Goal: Transaction & Acquisition: Download file/media

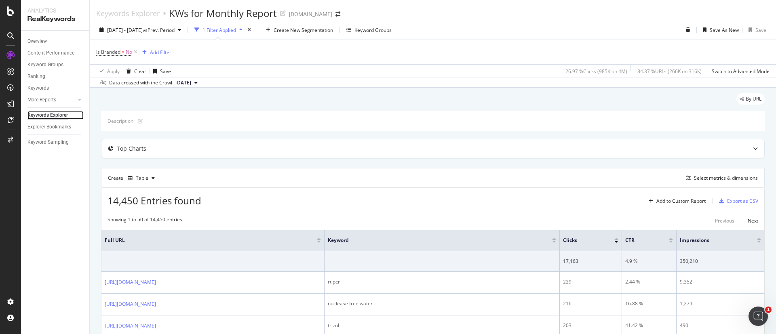
click at [62, 116] on div "Keywords Explorer" at bounding box center [47, 115] width 40 height 8
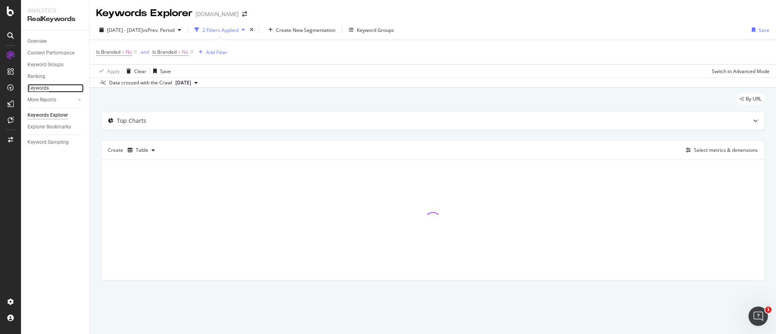
click at [37, 85] on div "Keywords" at bounding box center [37, 88] width 21 height 8
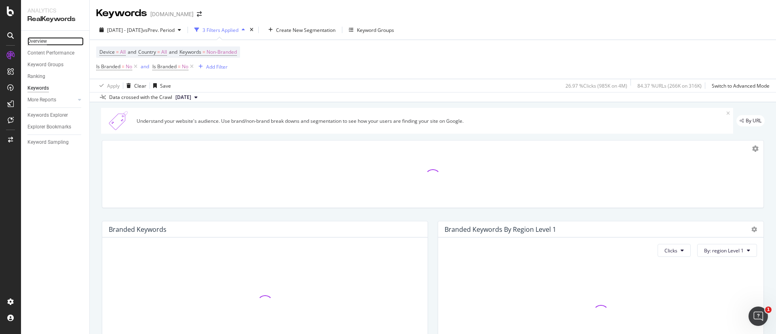
click at [34, 39] on div "Overview" at bounding box center [36, 41] width 19 height 8
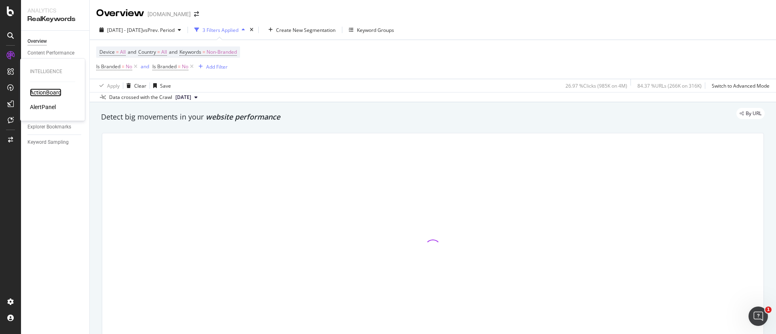
click at [43, 92] on div "ActionBoard" at bounding box center [46, 92] width 32 height 8
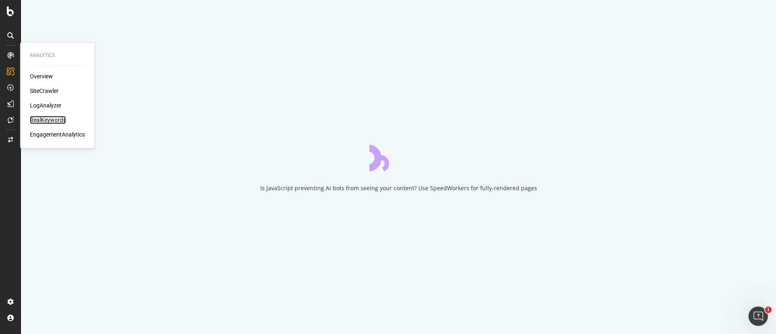
click at [45, 117] on div "RealKeywords" at bounding box center [48, 120] width 36 height 8
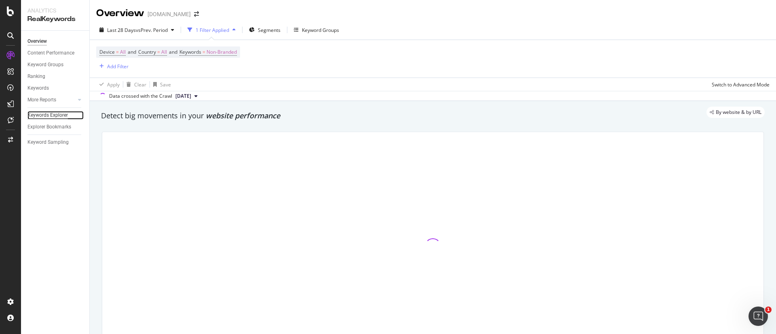
click at [59, 115] on div "Keywords Explorer" at bounding box center [47, 115] width 40 height 8
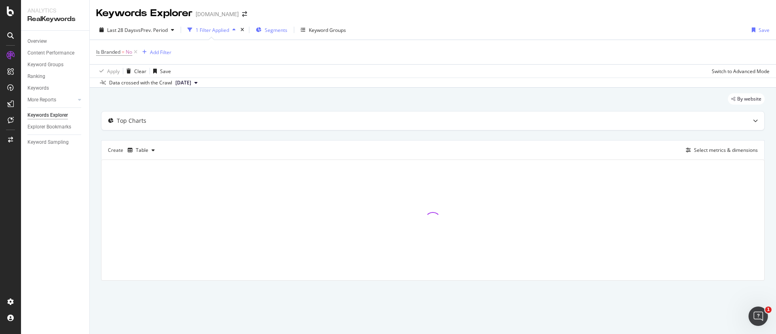
click at [274, 32] on span "Segments" at bounding box center [276, 30] width 23 height 7
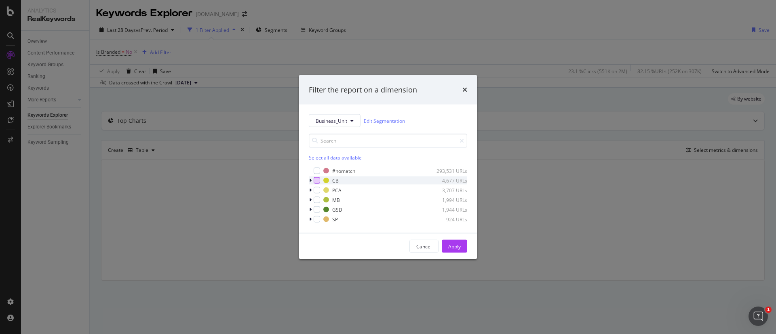
click at [317, 179] on div "modal" at bounding box center [317, 180] width 6 height 6
click at [458, 246] on div "Apply" at bounding box center [454, 246] width 13 height 7
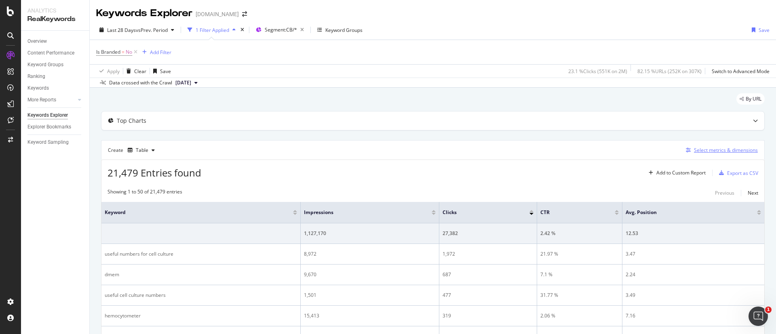
click at [703, 147] on div "Select metrics & dimensions" at bounding box center [726, 150] width 64 height 7
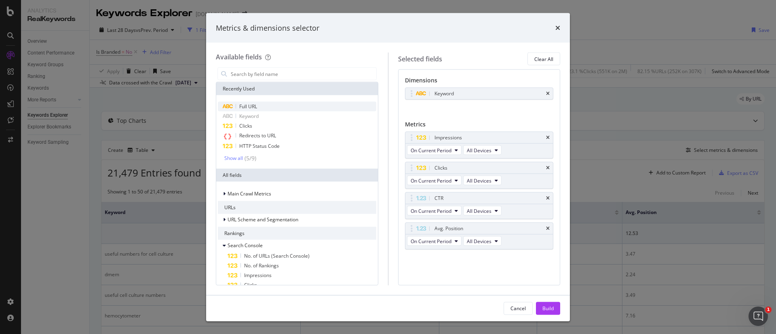
click at [275, 106] on div "Full URL" at bounding box center [297, 107] width 158 height 10
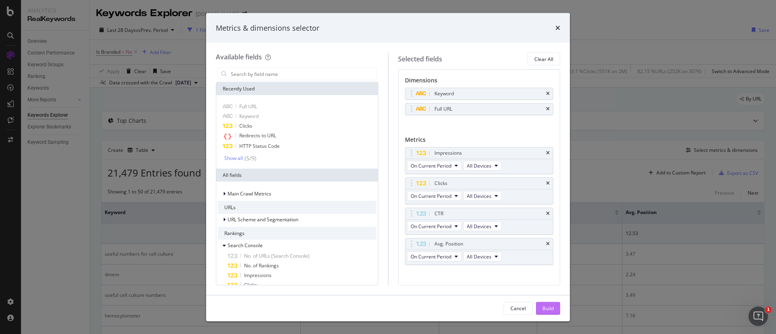
click at [542, 307] on div "Build" at bounding box center [547, 308] width 11 height 7
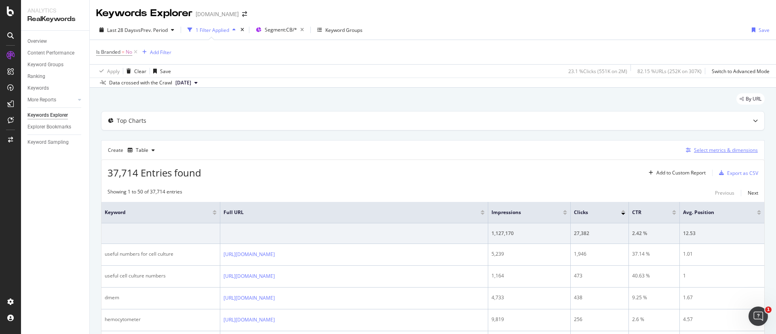
click at [701, 147] on div "Select metrics & dimensions" at bounding box center [726, 150] width 64 height 7
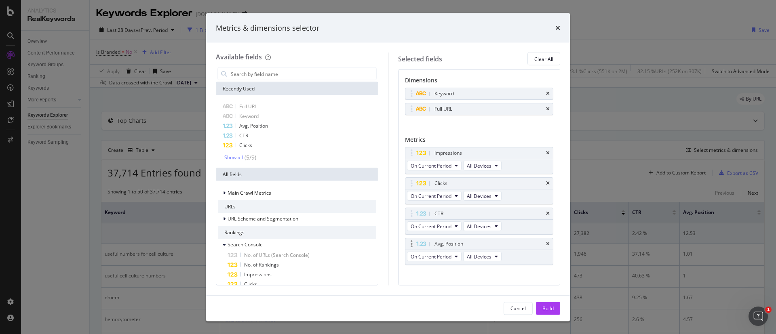
click at [538, 240] on div "Avg. Position" at bounding box center [479, 243] width 148 height 11
click at [546, 244] on icon "times" at bounding box center [548, 244] width 4 height 5
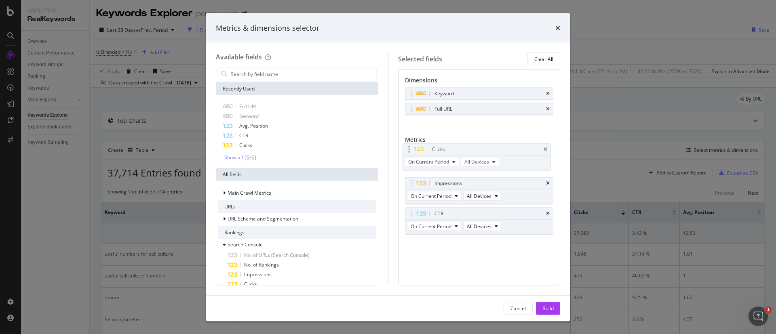
drag, startPoint x: 474, startPoint y: 180, endPoint x: 472, endPoint y: 146, distance: 34.1
click at [472, 146] on body "Analytics RealKeywords Overview Content Performance Keyword Groups Ranking Keyw…" at bounding box center [388, 167] width 776 height 334
drag, startPoint x: 482, startPoint y: 213, endPoint x: 480, endPoint y: 180, distance: 32.8
click at [480, 180] on body "Analytics RealKeywords Overview Content Performance Keyword Groups Ranking Keyw…" at bounding box center [388, 167] width 776 height 334
click at [544, 305] on div "Build" at bounding box center [547, 308] width 11 height 7
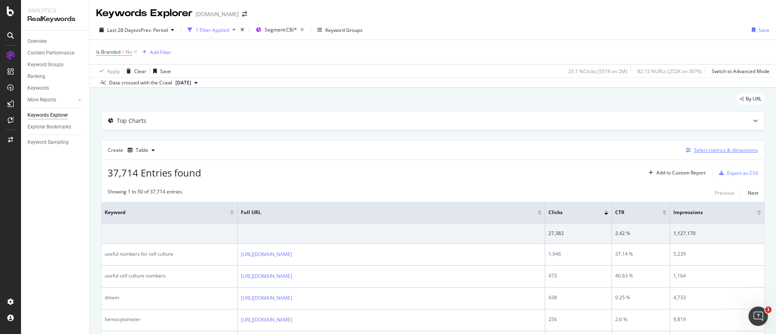
click at [710, 149] on div "Select metrics & dimensions" at bounding box center [726, 150] width 64 height 7
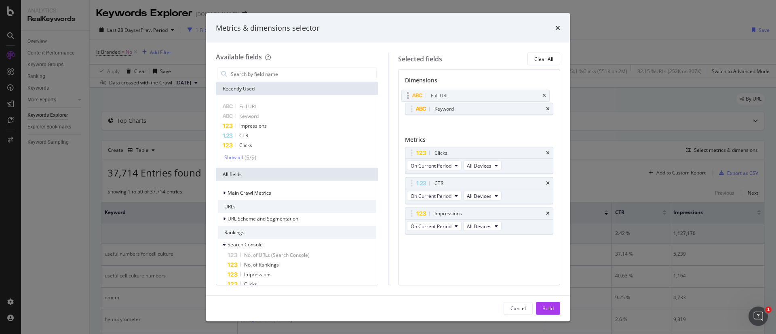
drag, startPoint x: 507, startPoint y: 107, endPoint x: 503, endPoint y: 94, distance: 13.9
click at [503, 94] on body "Analytics RealKeywords Overview Content Performance Keyword Groups Ranking Keyw…" at bounding box center [388, 167] width 776 height 334
click at [552, 303] on div "Build" at bounding box center [547, 308] width 11 height 12
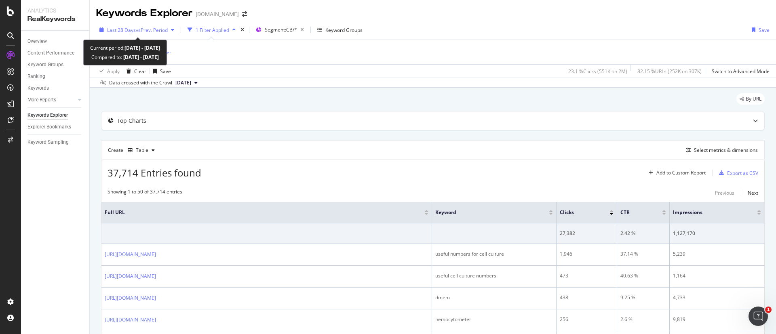
click at [156, 29] on span "vs Prev. Period" at bounding box center [152, 30] width 32 height 7
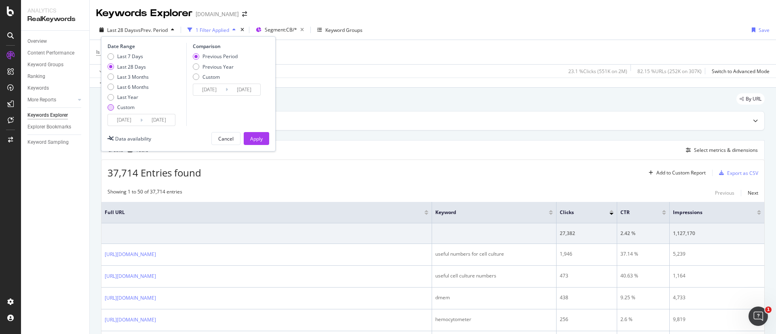
click at [128, 107] on div "Custom" at bounding box center [125, 107] width 17 height 7
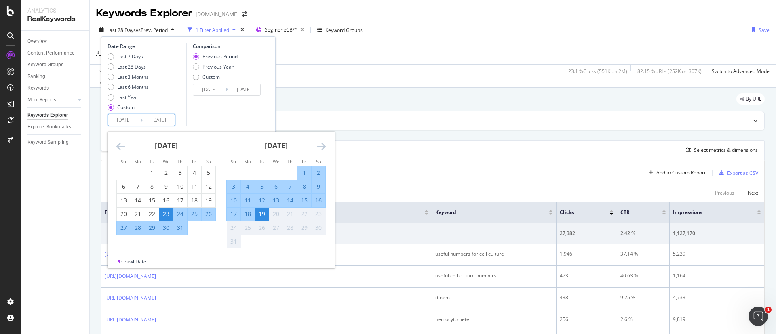
click at [128, 116] on input "2025/07/23" at bounding box center [124, 119] width 32 height 11
click at [152, 171] on div "1" at bounding box center [152, 173] width 14 height 8
type input "2025/07/01"
type input "2025/05/12"
type input "2025/06/30"
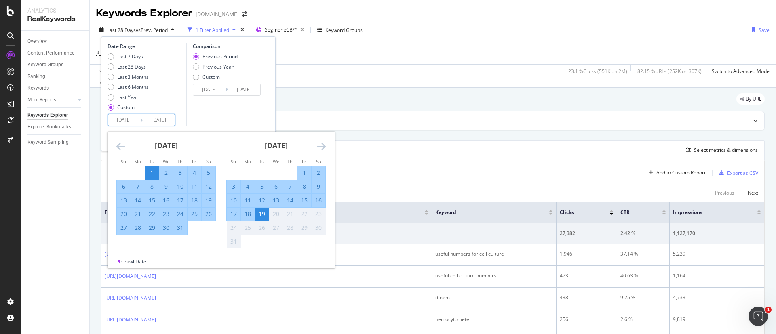
click at [179, 226] on div "31" at bounding box center [180, 228] width 14 height 8
type input "2025/07/31"
type input "2025/05/31"
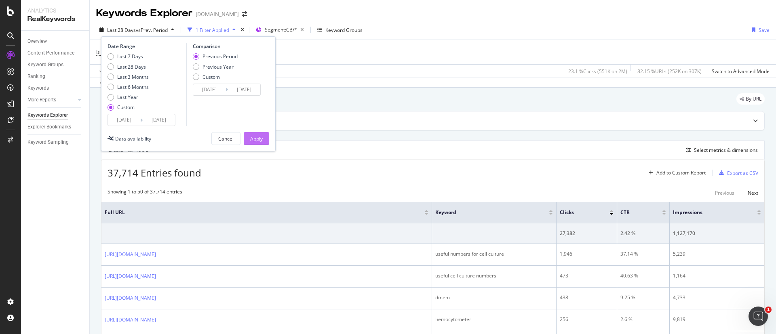
click at [261, 135] on div "Apply" at bounding box center [256, 138] width 13 height 7
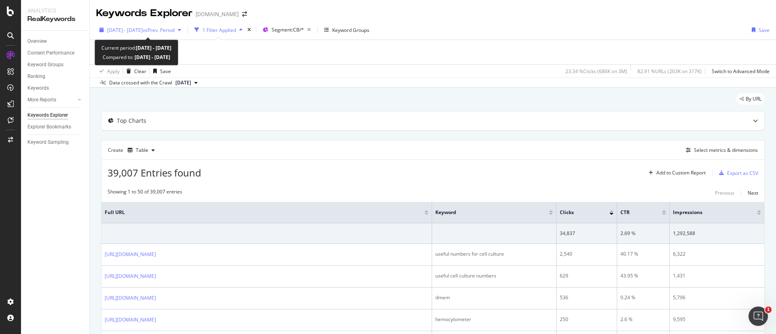
click at [168, 29] on span "vs Prev. Period" at bounding box center [159, 30] width 32 height 7
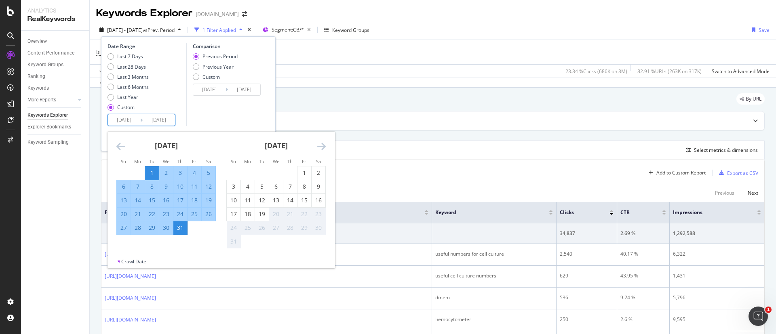
click at [143, 120] on input "2025/07/31" at bounding box center [159, 119] width 32 height 11
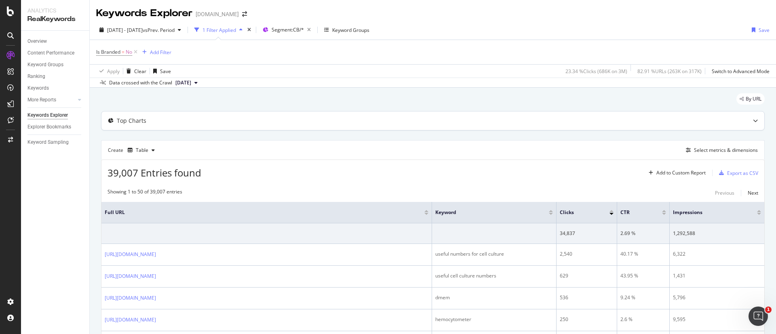
click at [316, 114] on div "Top Charts" at bounding box center [432, 121] width 663 height 19
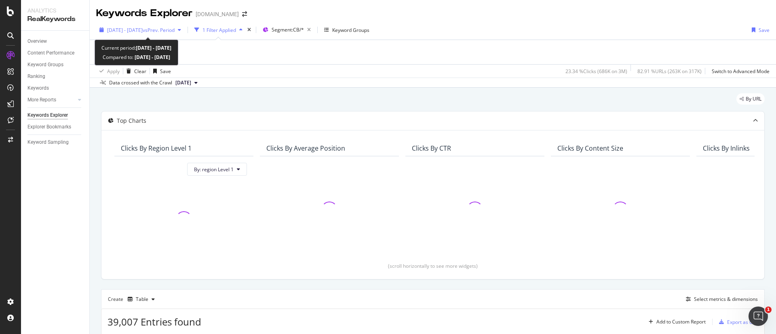
click at [172, 31] on span "vs Prev. Period" at bounding box center [159, 30] width 32 height 7
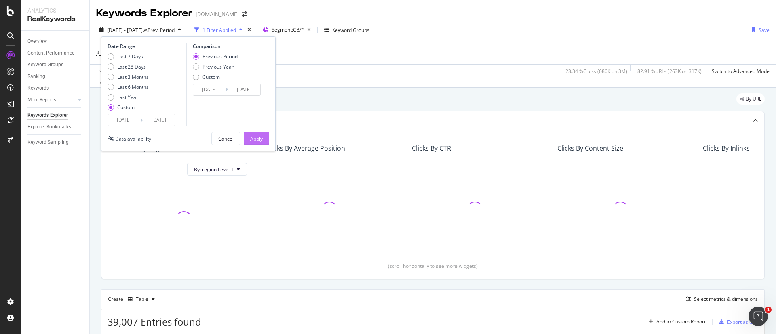
click at [252, 135] on div "Apply" at bounding box center [256, 138] width 13 height 7
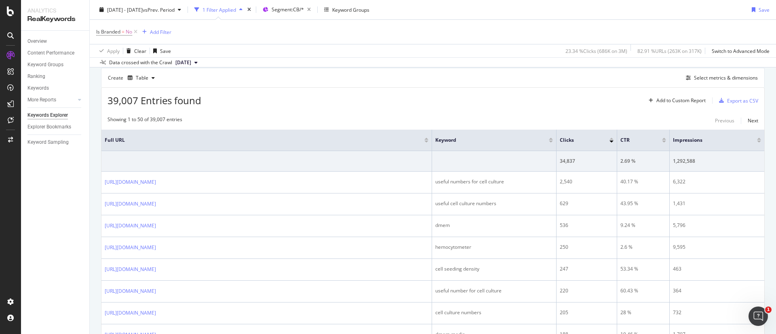
scroll to position [224, 0]
click at [727, 98] on div "Export as CSV" at bounding box center [742, 98] width 31 height 7
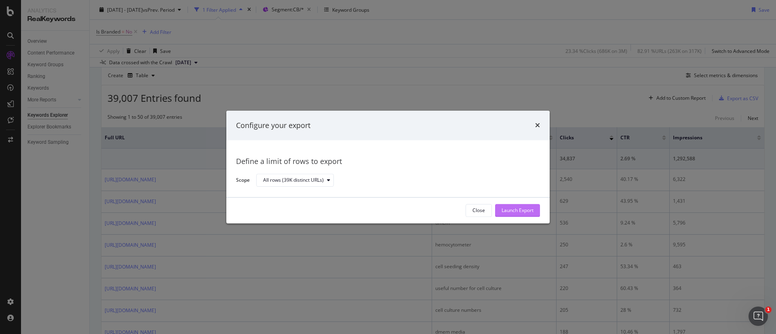
click at [510, 205] on div "Launch Export" at bounding box center [517, 210] width 32 height 12
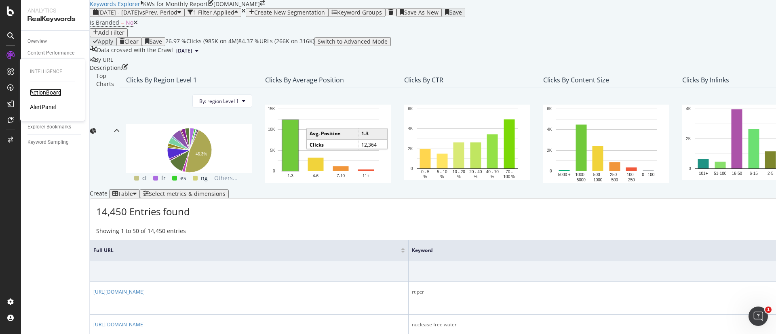
click at [53, 88] on div "ActionBoard" at bounding box center [46, 92] width 32 height 8
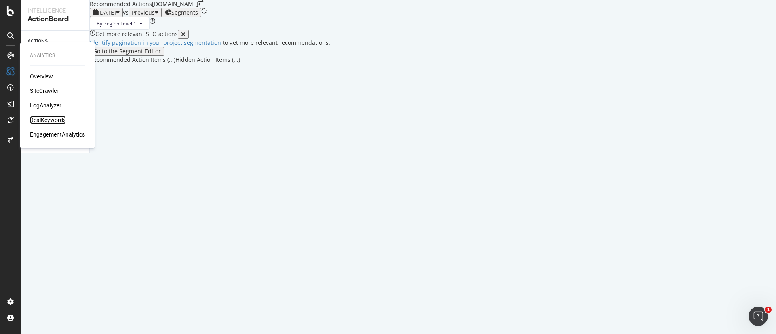
click at [48, 118] on div "RealKeywords" at bounding box center [48, 120] width 36 height 8
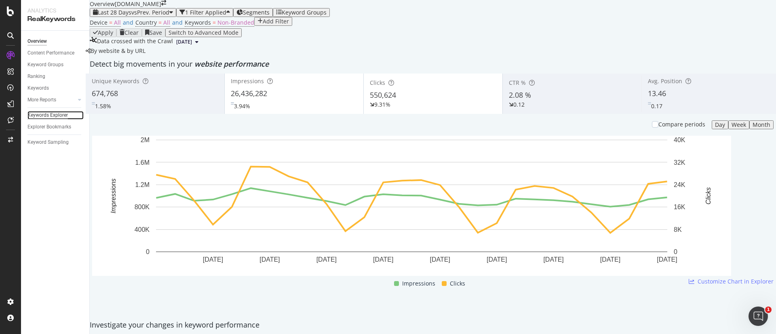
click at [45, 114] on div "Keywords Explorer" at bounding box center [47, 115] width 40 height 8
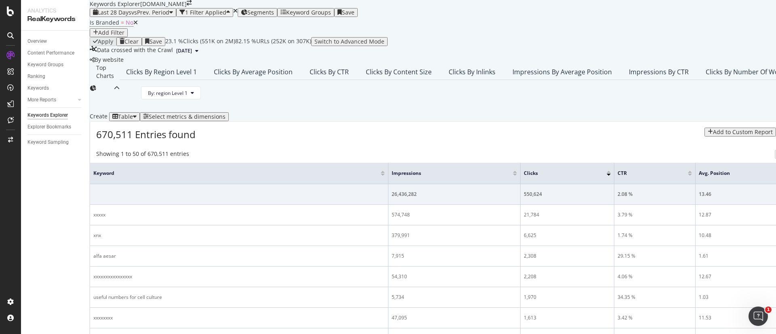
click at [274, 16] on span "Segments" at bounding box center [260, 12] width 27 height 8
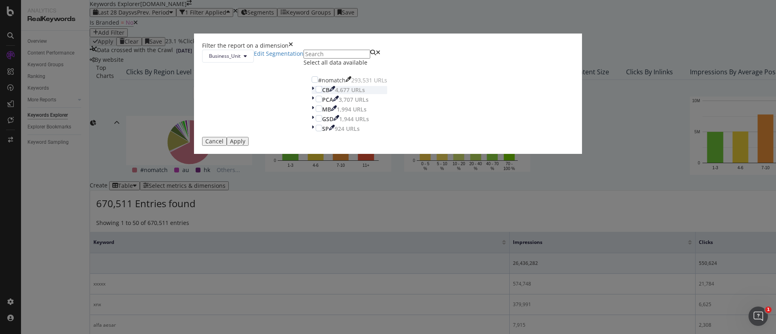
click at [317, 94] on div "CB 4,677 URLs" at bounding box center [350, 90] width 76 height 8
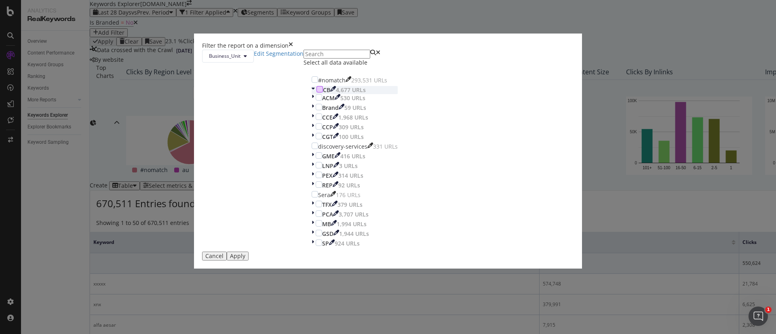
click at [317, 93] on div "modal" at bounding box center [319, 89] width 6 height 6
click at [245, 259] on div "Apply" at bounding box center [237, 256] width 15 height 6
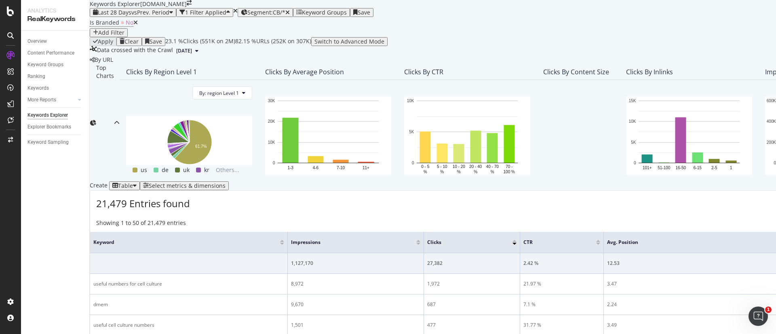
scroll to position [190, 0]
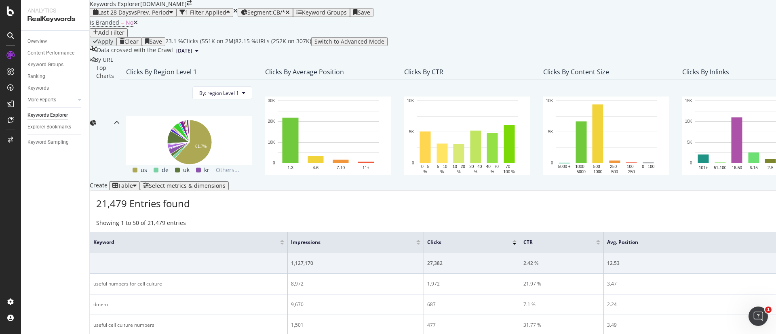
click at [229, 181] on button "Select metrics & dimensions" at bounding box center [184, 185] width 89 height 9
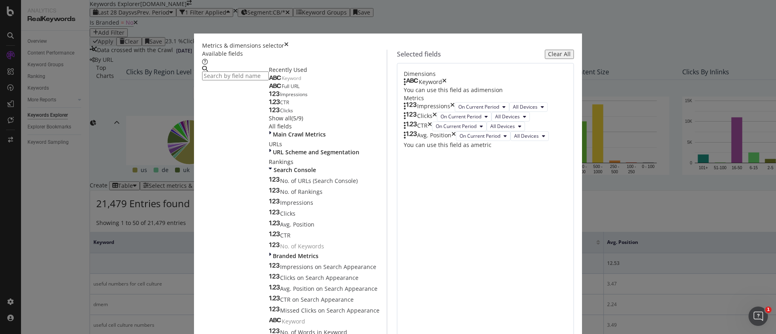
click at [456, 141] on div "Avg. Position" at bounding box center [430, 136] width 52 height 10
click at [456, 141] on icon "times" at bounding box center [453, 136] width 4 height 10
click at [276, 90] on div "Full URL" at bounding box center [284, 86] width 31 height 6
drag, startPoint x: 475, startPoint y: 106, endPoint x: 476, endPoint y: 93, distance: 13.0
click at [476, 93] on body "Analytics RealKeywords Overview Content Performance Keyword Groups Ranking Keyw…" at bounding box center [388, 167] width 776 height 334
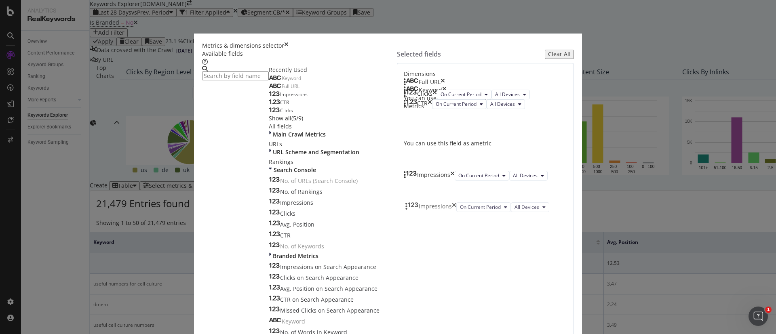
drag, startPoint x: 495, startPoint y: 150, endPoint x: 495, endPoint y: 205, distance: 55.4
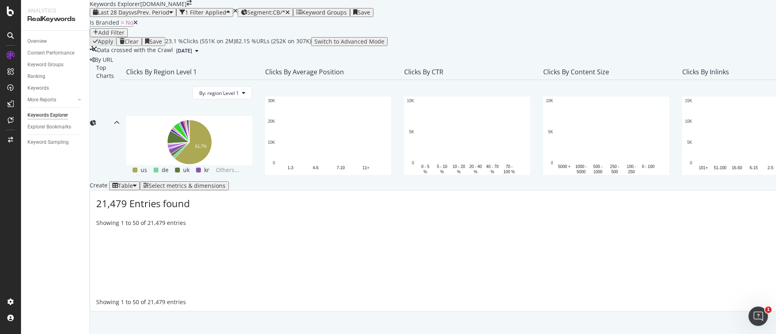
scroll to position [124, 0]
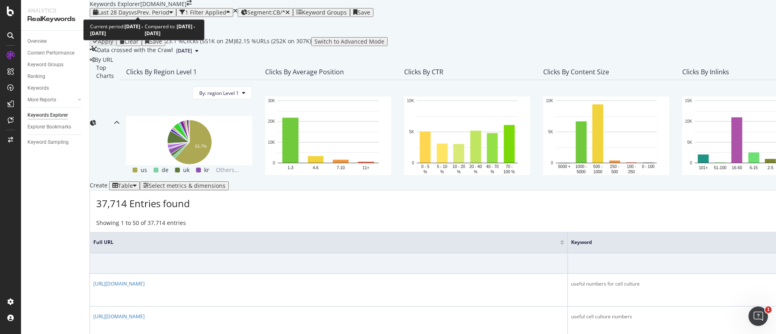
click at [157, 8] on span "vs Prev. Period" at bounding box center [150, 12] width 38 height 8
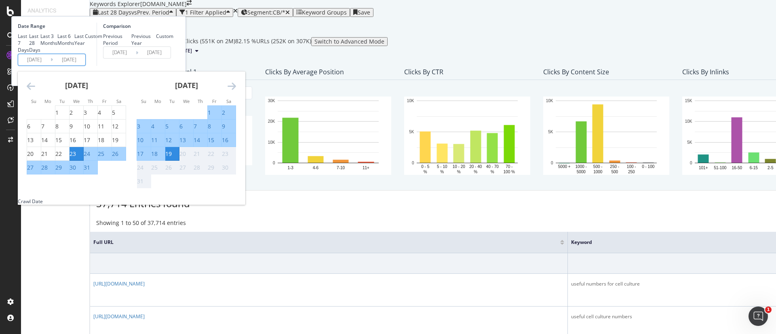
click at [51, 65] on input "2025/07/23" at bounding box center [34, 59] width 32 height 11
click at [35, 91] on icon "Move backward to switch to the previous month." at bounding box center [31, 86] width 8 height 10
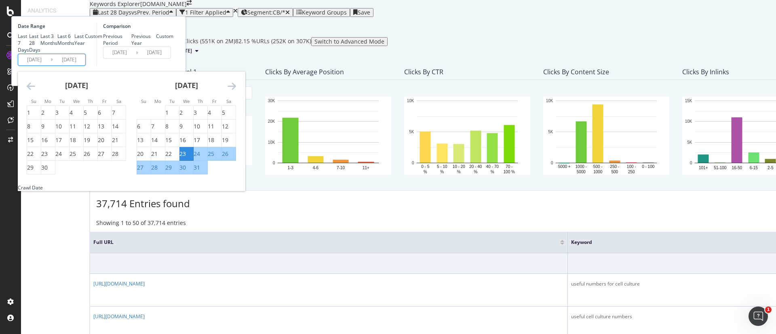
click at [35, 91] on icon "Move backward to switch to the previous month." at bounding box center [31, 86] width 8 height 10
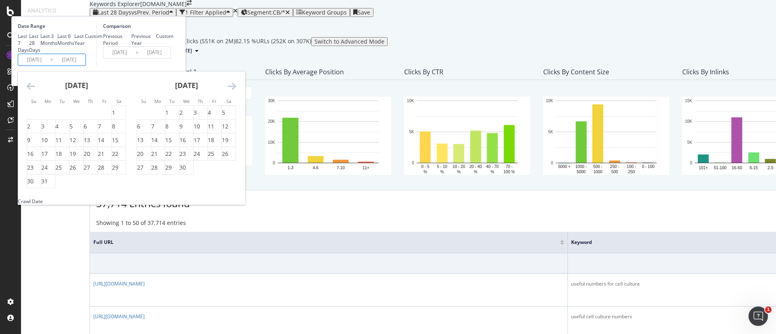
click at [35, 91] on icon "Move backward to switch to the previous month." at bounding box center [31, 86] width 8 height 10
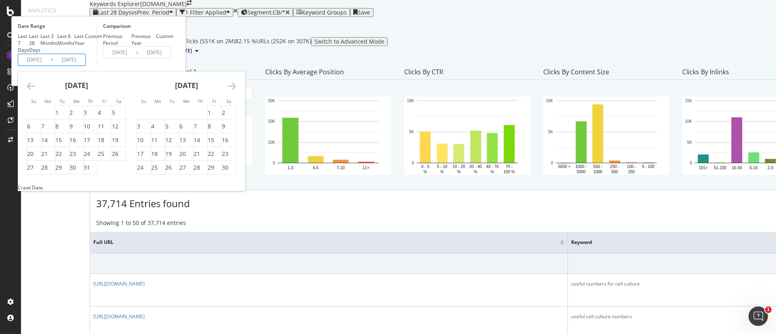
click at [35, 91] on icon "Move backward to switch to the previous month." at bounding box center [31, 86] width 8 height 10
click at [44, 117] on div "1" at bounding box center [42, 113] width 3 height 8
type input "2024/07/01"
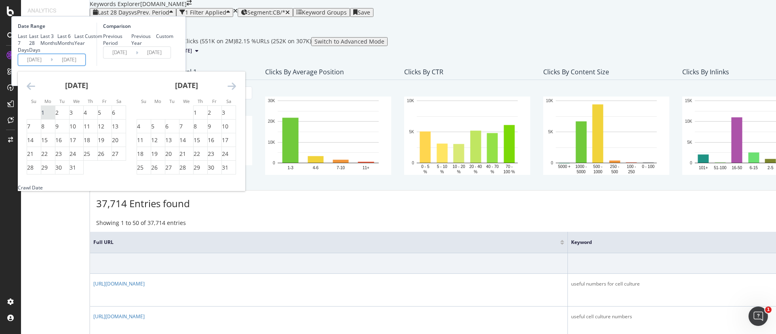
type input "2023/05/13"
type input "2024/06/30"
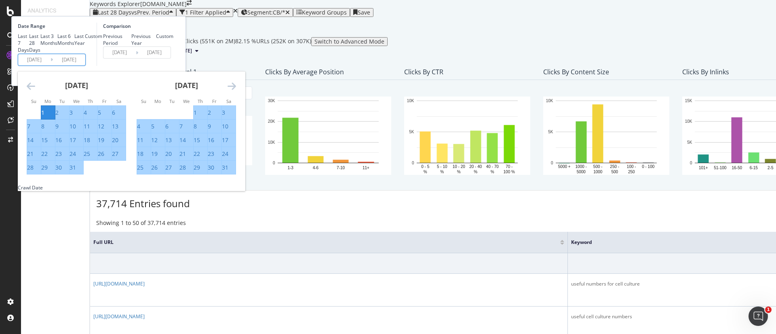
click at [173, 66] on div "Comparison Previous Period Previous Year Custom 2023/05/13 Navigate forward to …" at bounding box center [135, 44] width 77 height 43
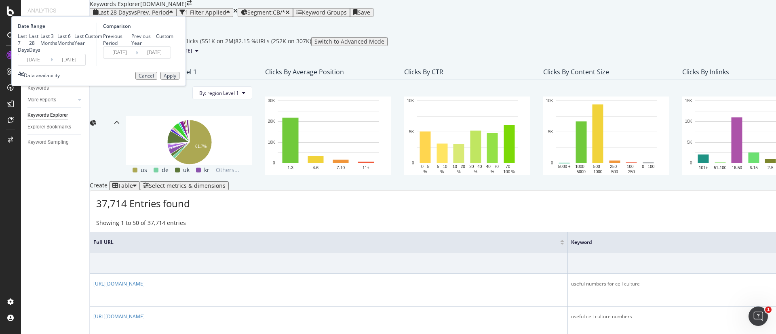
click at [176, 79] on div "Apply" at bounding box center [170, 76] width 13 height 6
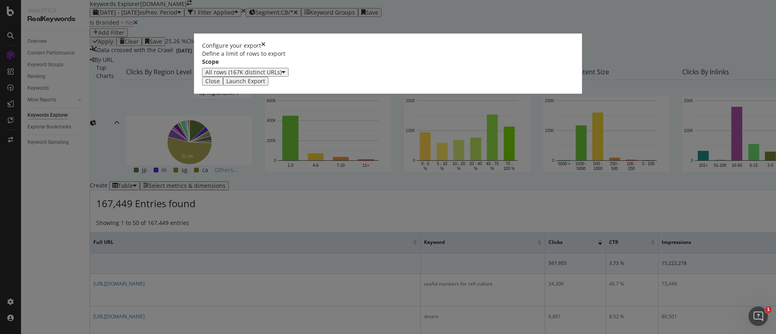
click at [265, 84] on div "Launch Export" at bounding box center [245, 81] width 39 height 6
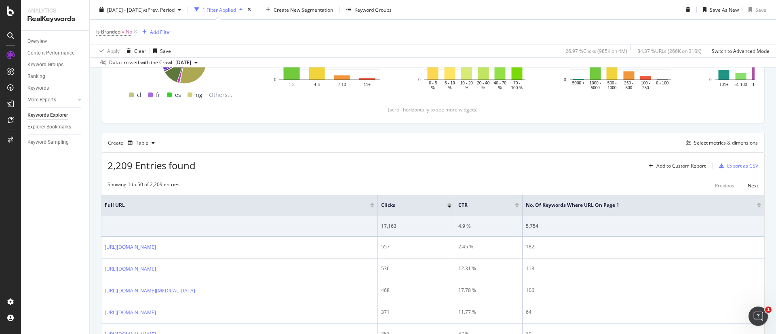
scroll to position [189, 0]
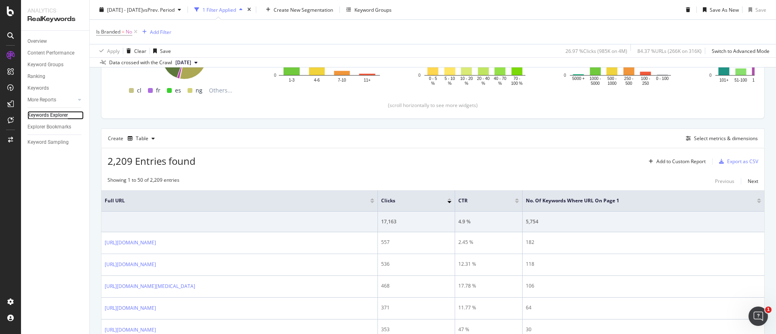
click at [60, 117] on div "Keywords Explorer" at bounding box center [47, 115] width 40 height 8
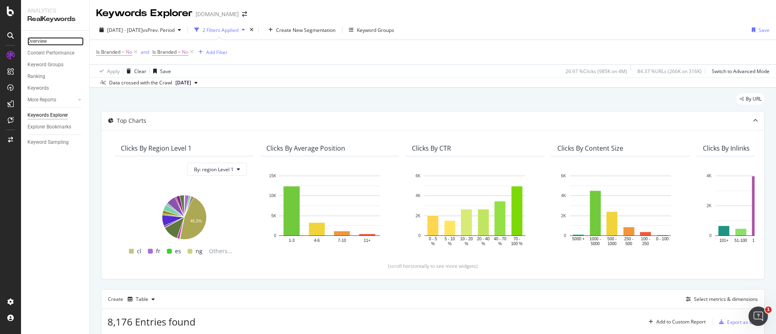
click at [53, 41] on link "Overview" at bounding box center [55, 41] width 56 height 8
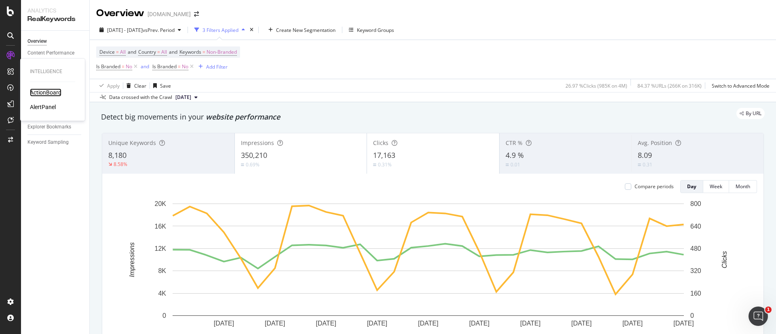
click at [46, 91] on div "ActionBoard" at bounding box center [46, 92] width 32 height 8
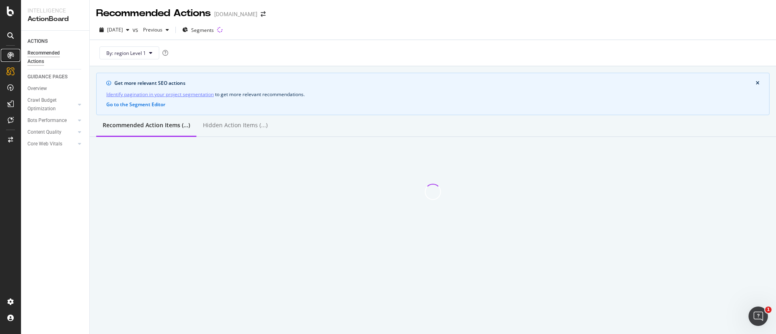
click at [11, 53] on icon at bounding box center [10, 55] width 6 height 6
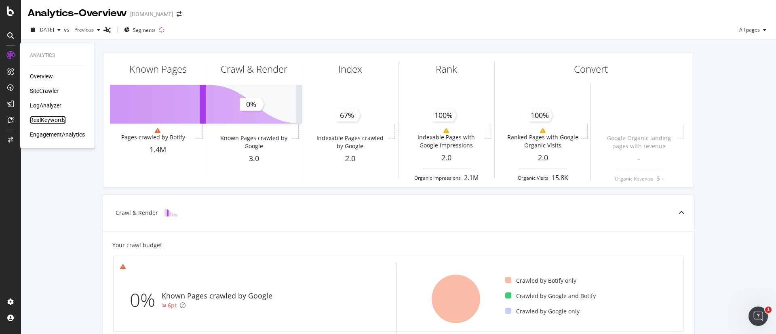
click at [51, 118] on div "RealKeywords" at bounding box center [48, 120] width 36 height 8
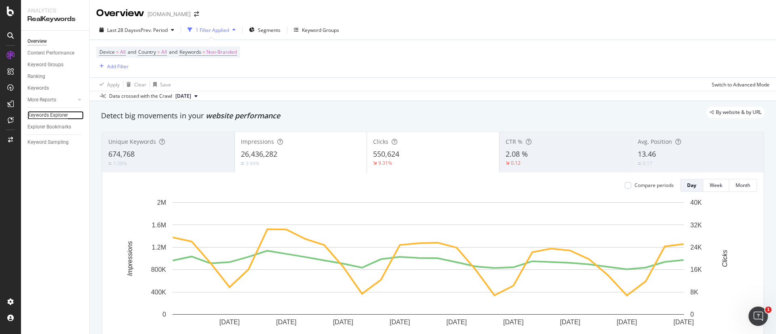
click at [54, 113] on div "Keywords Explorer" at bounding box center [47, 115] width 40 height 8
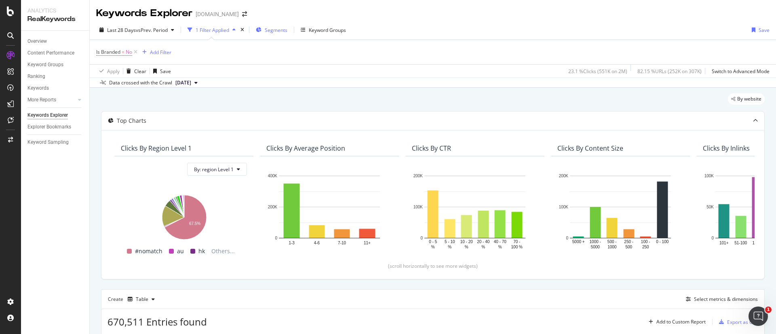
click at [265, 27] on div "Segments" at bounding box center [272, 30] width 32 height 12
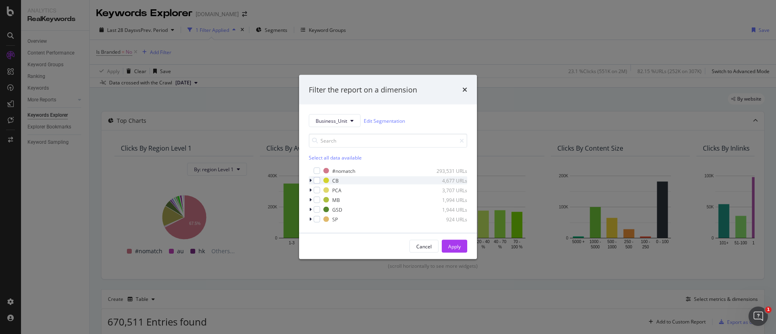
click at [313, 181] on div "modal" at bounding box center [311, 181] width 5 height 8
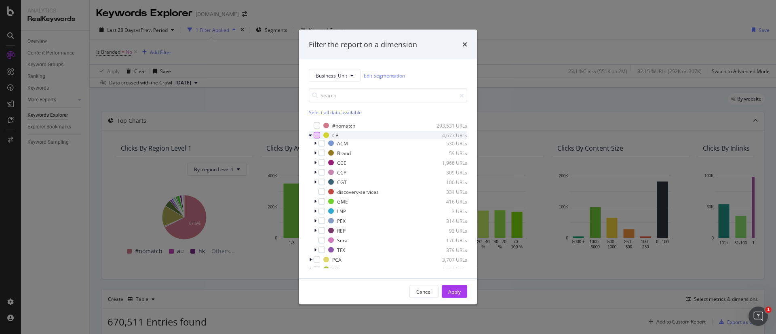
click at [316, 135] on div "modal" at bounding box center [317, 135] width 6 height 6
click at [461, 293] on button "Apply" at bounding box center [454, 291] width 25 height 13
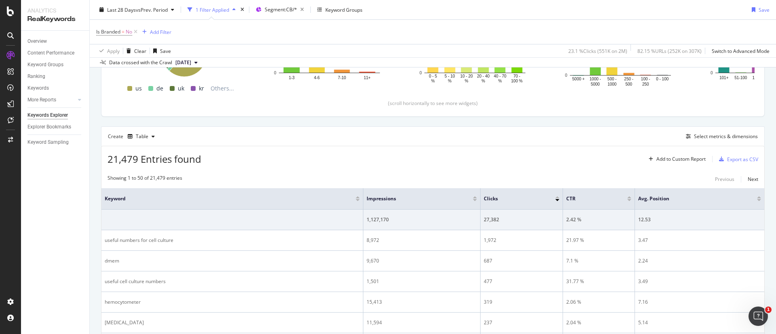
scroll to position [169, 0]
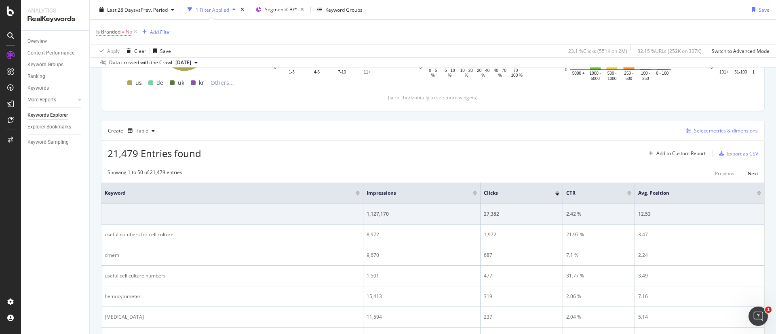
click at [710, 131] on div "Select metrics & dimensions" at bounding box center [726, 130] width 64 height 7
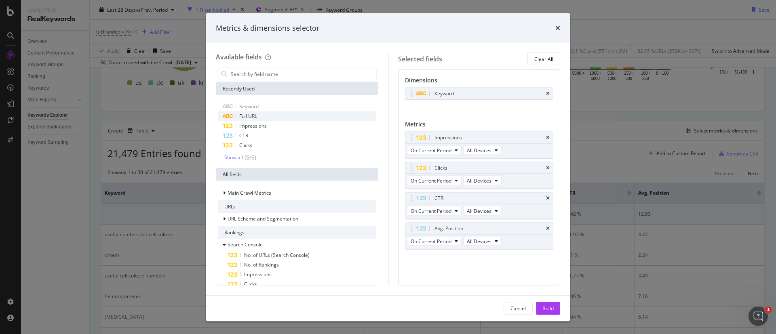
click at [259, 119] on div "Full URL" at bounding box center [297, 117] width 158 height 10
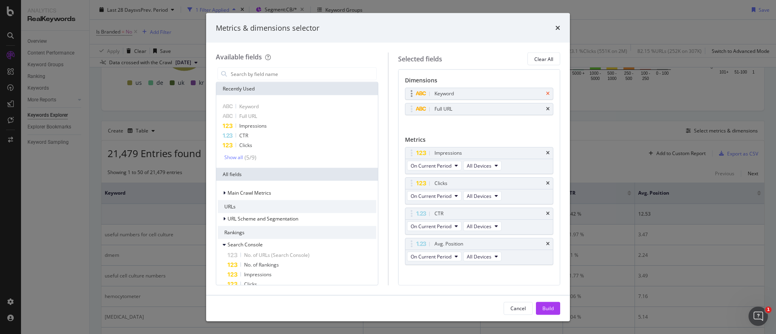
click at [546, 93] on icon "times" at bounding box center [548, 93] width 4 height 5
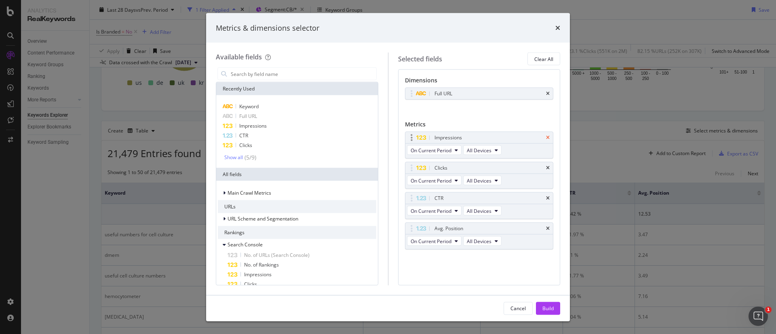
click at [547, 137] on icon "times" at bounding box center [548, 137] width 4 height 5
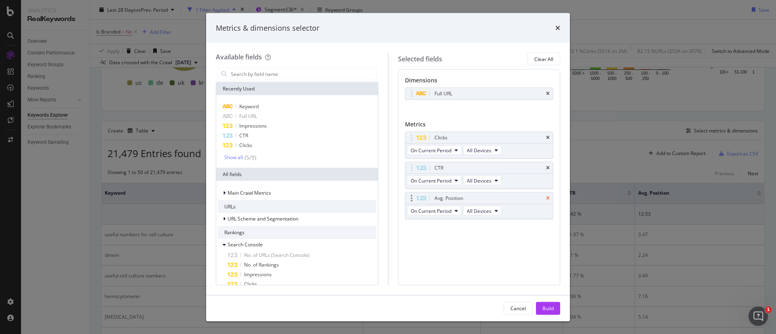
click at [548, 196] on icon "times" at bounding box center [548, 198] width 4 height 5
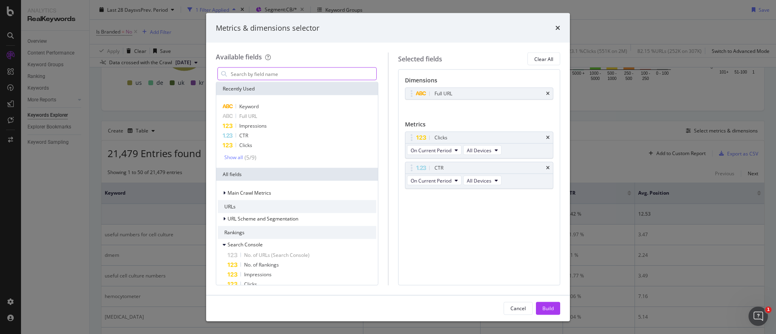
click at [289, 75] on input "modal" at bounding box center [303, 74] width 146 height 12
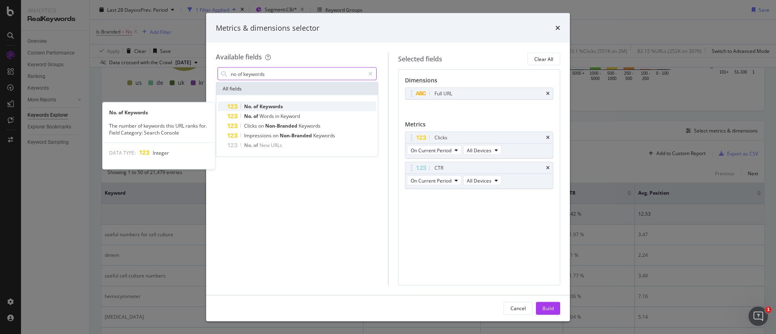
type input "no of keywords"
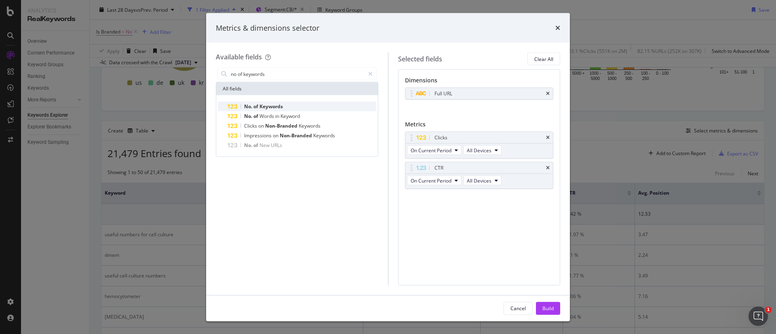
click at [275, 106] on span "Keywords" at bounding box center [270, 106] width 23 height 7
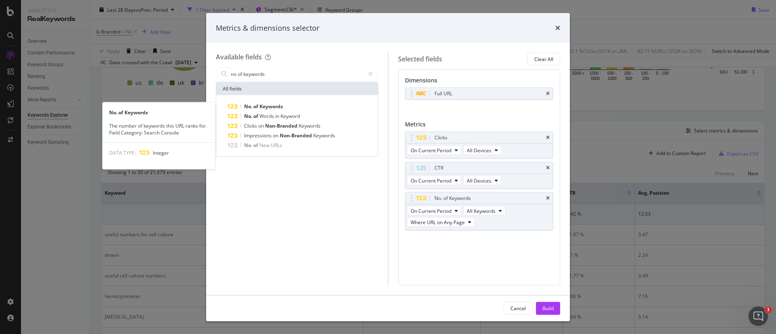
click at [275, 106] on span "Keywords" at bounding box center [270, 106] width 23 height 7
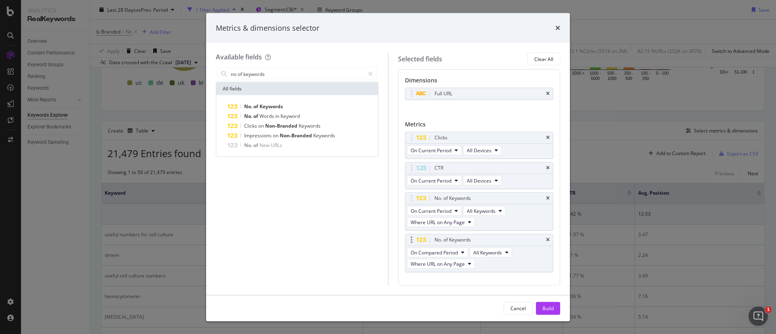
click at [540, 240] on div "No. of Keywords" at bounding box center [479, 239] width 148 height 11
click at [546, 238] on icon "times" at bounding box center [548, 240] width 4 height 5
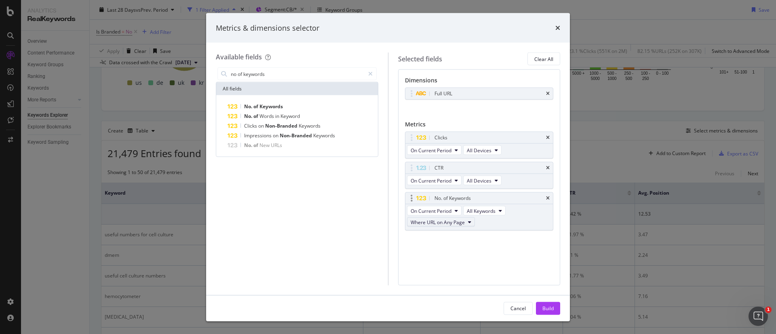
click at [469, 221] on icon "modal" at bounding box center [469, 222] width 3 height 5
click at [445, 250] on span "Where URL on Page 1" at bounding box center [442, 251] width 56 height 7
click at [550, 305] on div "Build" at bounding box center [547, 308] width 11 height 7
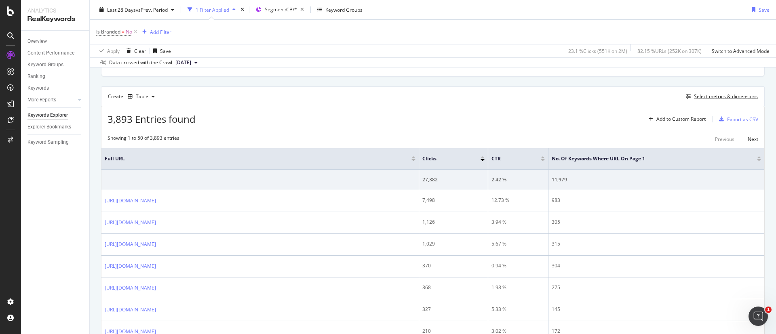
scroll to position [198, 0]
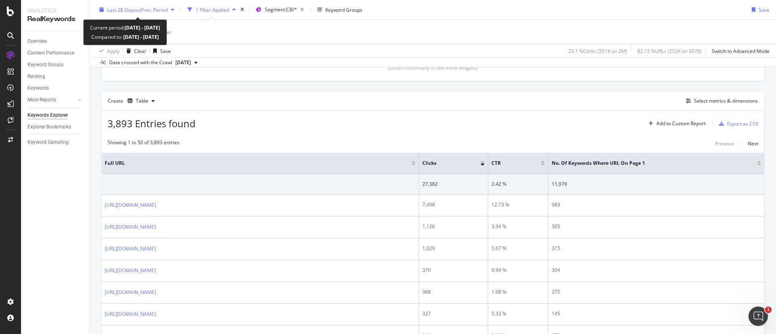
click at [137, 11] on span "vs Prev. Period" at bounding box center [152, 9] width 32 height 7
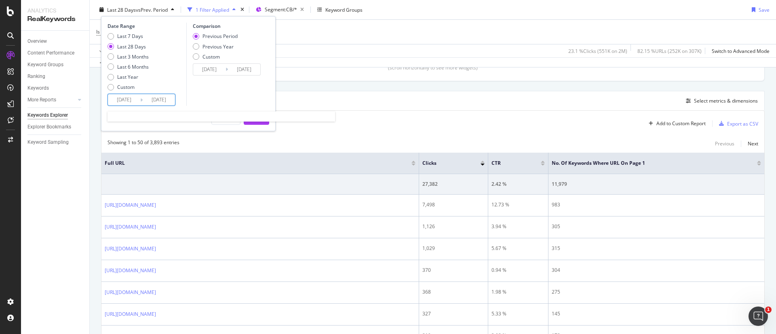
click at [147, 97] on input "2025/08/19" at bounding box center [159, 99] width 32 height 11
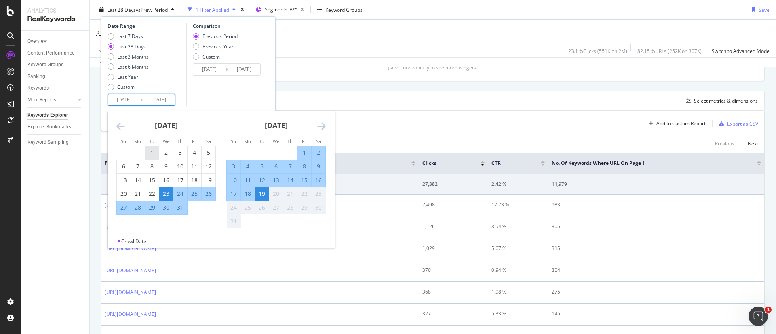
click at [149, 153] on div "1" at bounding box center [152, 153] width 14 height 8
type input "2025/07/01"
type input "2025/05/12"
type input "2025/06/30"
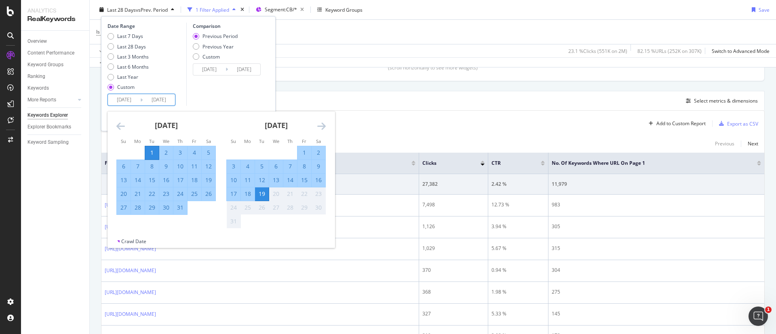
click at [178, 207] on div "31" at bounding box center [180, 208] width 14 height 8
type input "2025/07/31"
type input "2025/05/31"
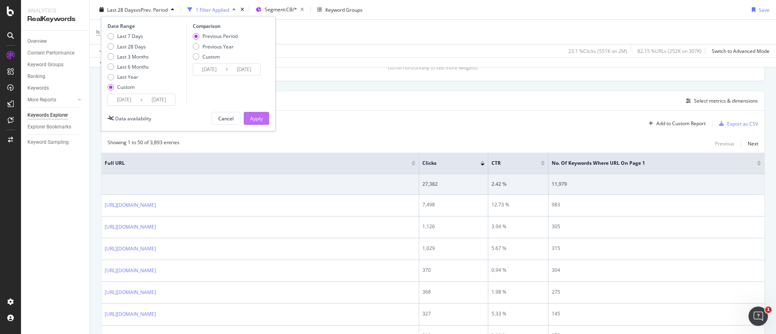
click at [259, 118] on div "Apply" at bounding box center [256, 118] width 13 height 7
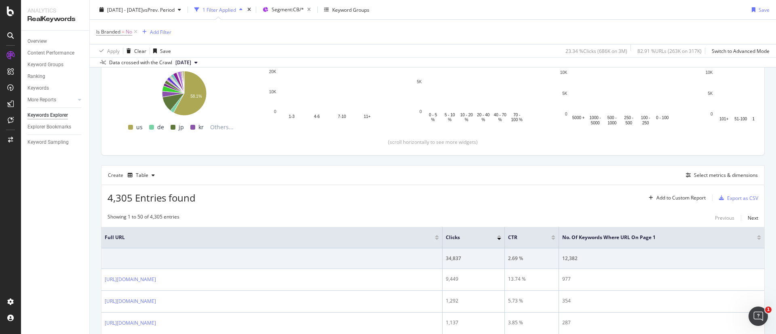
scroll to position [198, 0]
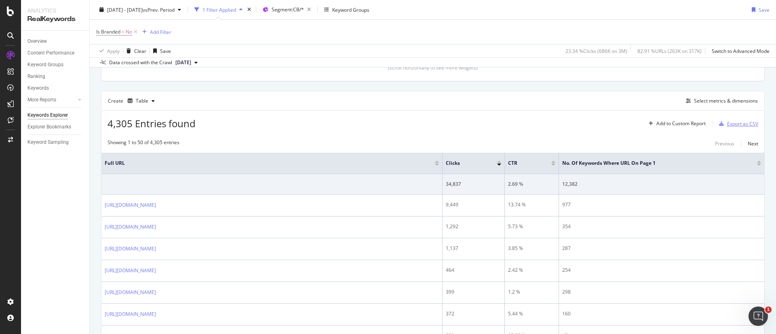
click at [727, 124] on div "Export as CSV" at bounding box center [742, 123] width 31 height 7
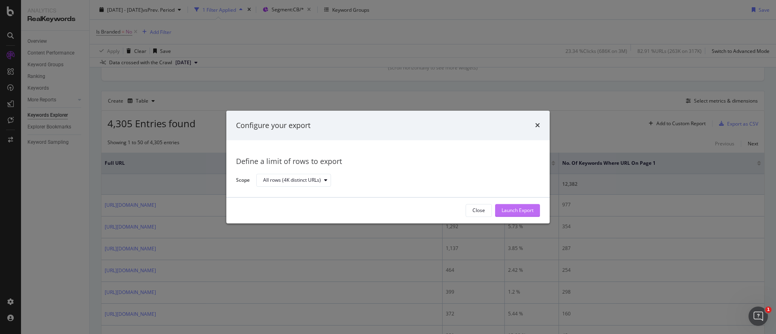
click at [516, 211] on div "Launch Export" at bounding box center [517, 210] width 32 height 7
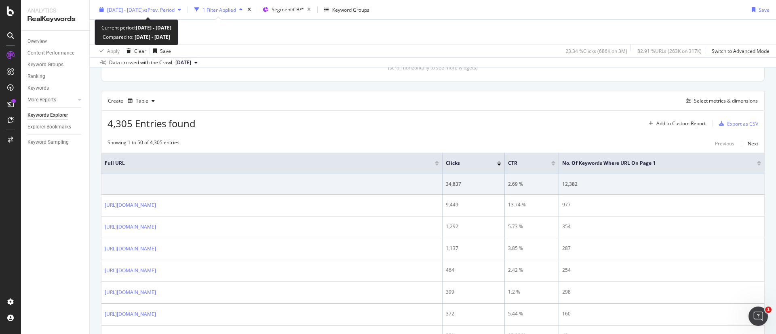
click at [143, 8] on span "2025 Jul. 1st - Jul. 31st" at bounding box center [125, 9] width 36 height 7
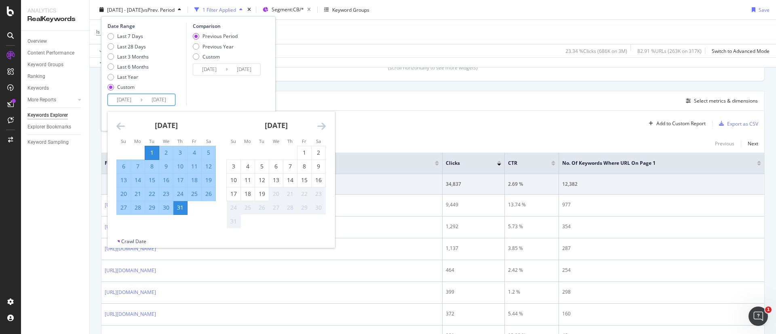
click at [136, 99] on input "2025/07/01" at bounding box center [124, 99] width 32 height 11
click at [122, 123] on icon "Move backward to switch to the previous month." at bounding box center [120, 126] width 8 height 10
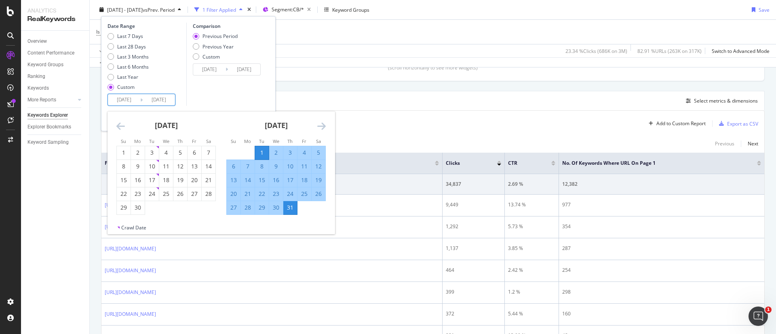
click at [122, 123] on icon "Move backward to switch to the previous month." at bounding box center [120, 126] width 8 height 10
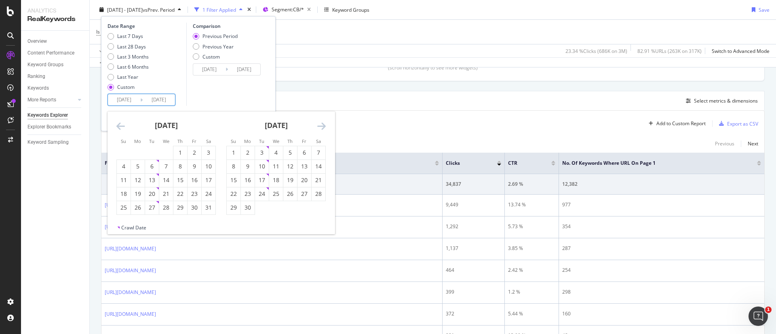
click at [122, 123] on icon "Move backward to switch to the previous month." at bounding box center [120, 126] width 8 height 10
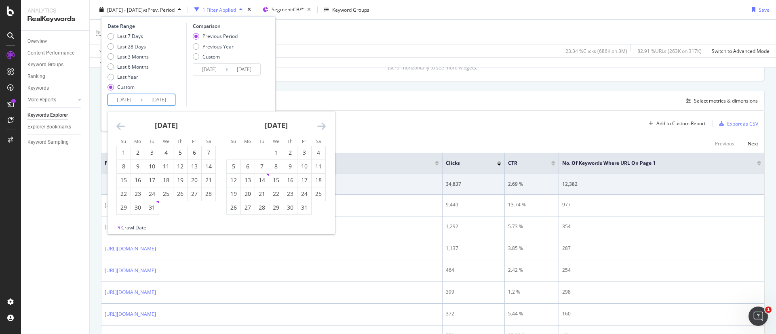
click at [122, 123] on icon "Move backward to switch to the previous month." at bounding box center [120, 126] width 8 height 10
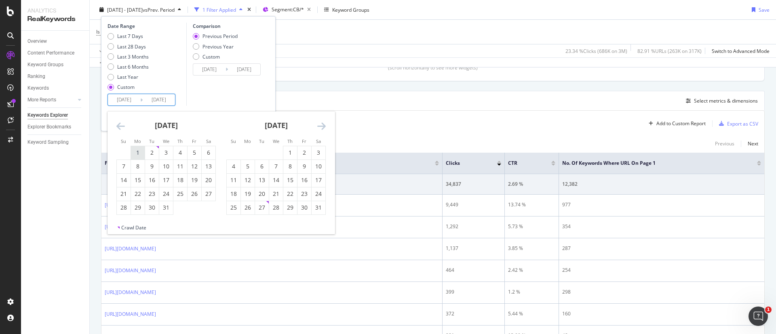
click at [143, 153] on div "1" at bounding box center [138, 153] width 14 height 8
type input "2024/07/01"
type input "2023/06/01"
type input "2024/06/30"
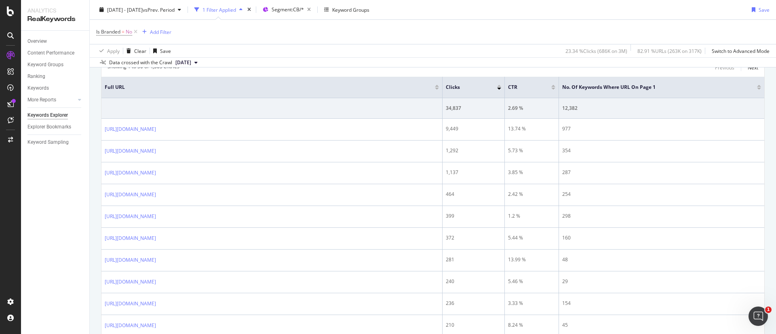
scroll to position [268, 0]
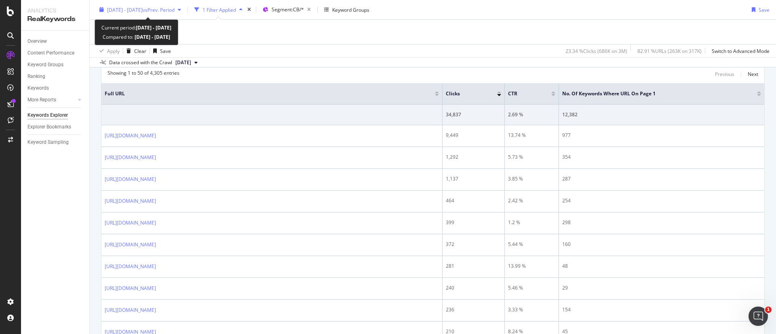
click at [169, 9] on span "vs Prev. Period" at bounding box center [159, 9] width 32 height 7
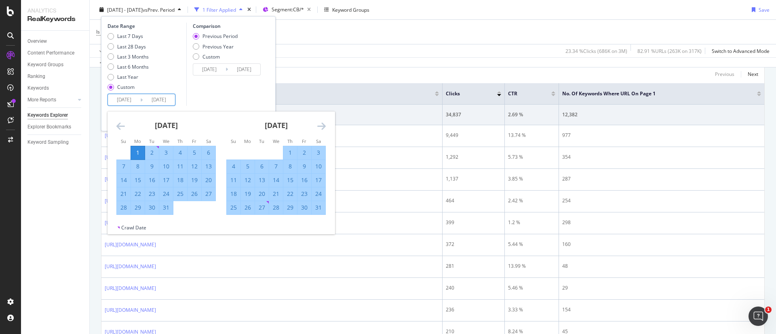
click at [131, 101] on input "2024/07/01" at bounding box center [124, 99] width 32 height 11
click at [231, 88] on div "Comparison Previous Period Previous Year Custom 2023/06/01 Navigate forward to …" at bounding box center [224, 64] width 77 height 83
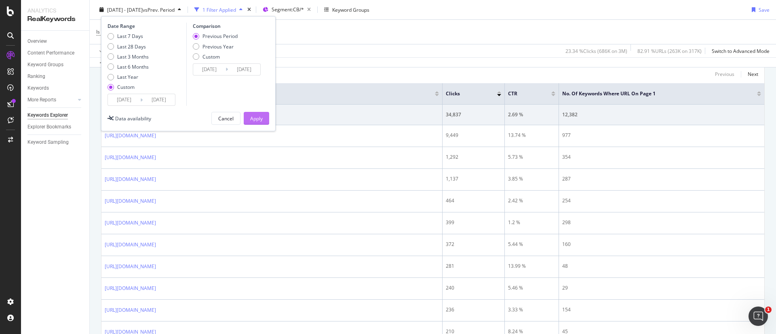
click at [257, 118] on div "Apply" at bounding box center [256, 118] width 13 height 7
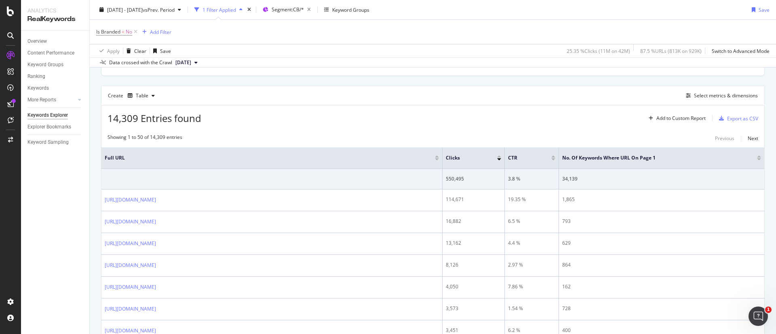
scroll to position [197, 0]
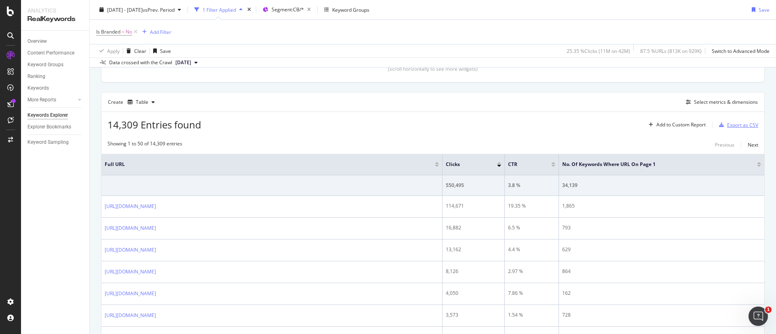
click at [731, 122] on div "Export as CSV" at bounding box center [742, 125] width 31 height 7
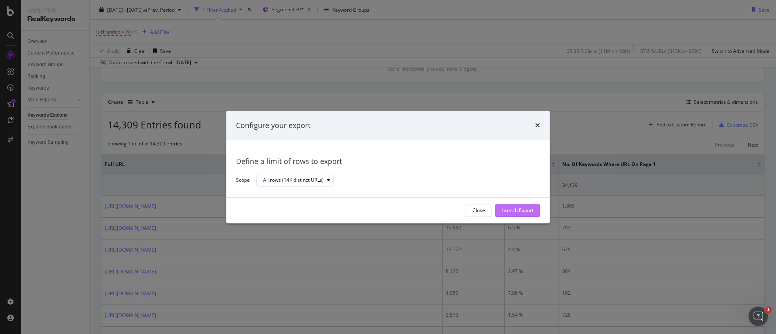
click at [513, 211] on div "Launch Export" at bounding box center [517, 210] width 32 height 7
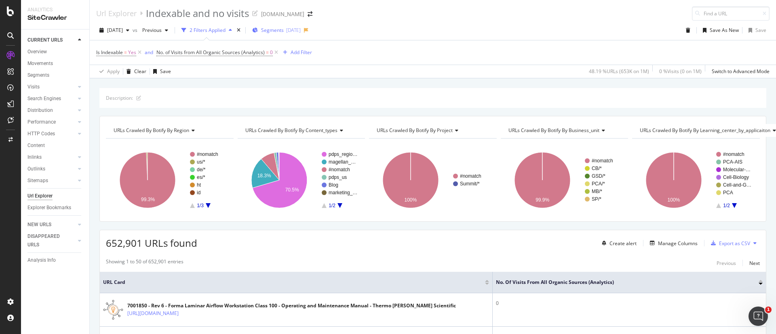
click at [290, 24] on div "Segments [DATE]" at bounding box center [276, 30] width 48 height 12
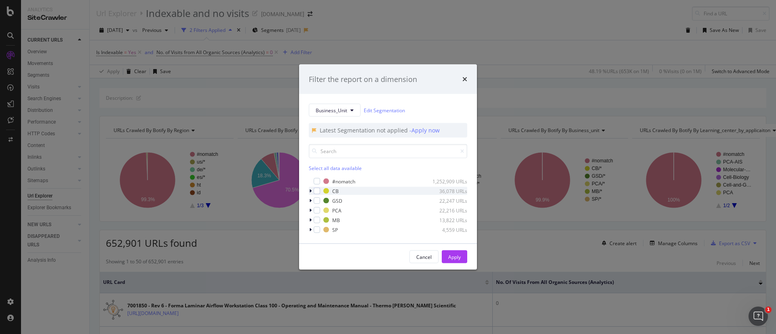
click at [321, 194] on div "CB 36,078 URLs" at bounding box center [388, 191] width 158 height 8
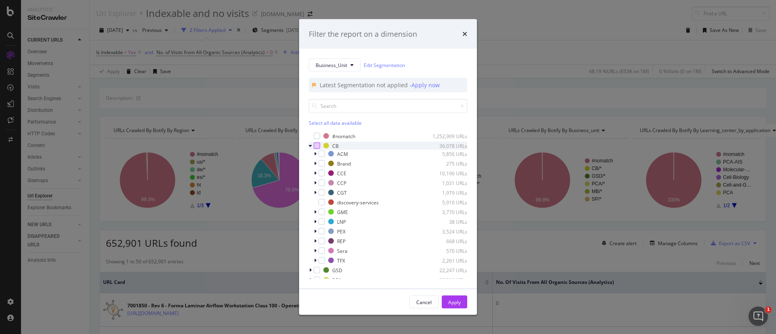
click at [315, 146] on div "modal" at bounding box center [317, 146] width 6 height 6
click at [456, 297] on div "Apply" at bounding box center [454, 302] width 13 height 12
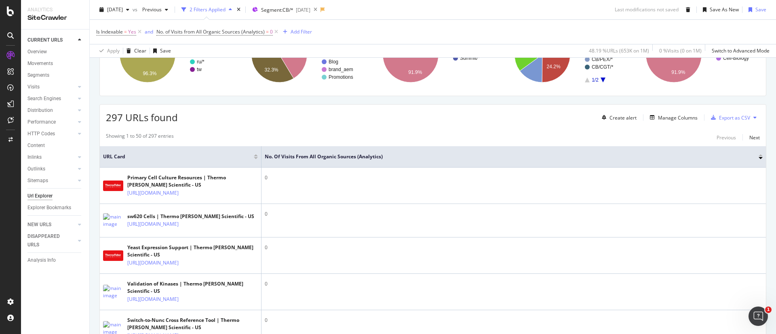
scroll to position [130, 0]
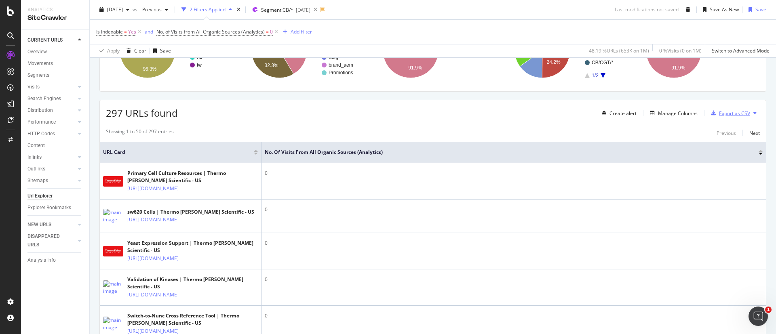
click at [729, 114] on div "Export as CSV" at bounding box center [734, 113] width 31 height 7
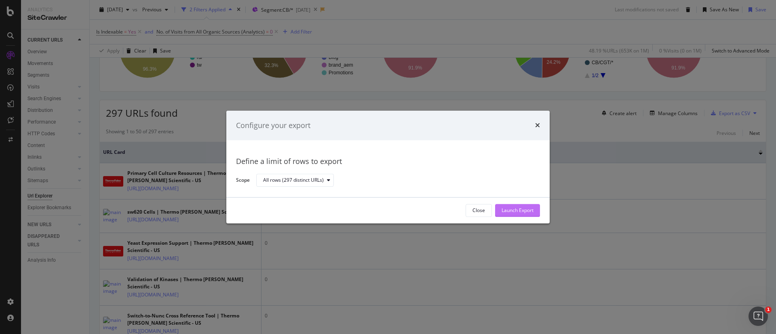
click at [514, 208] on div "Launch Export" at bounding box center [517, 210] width 32 height 7
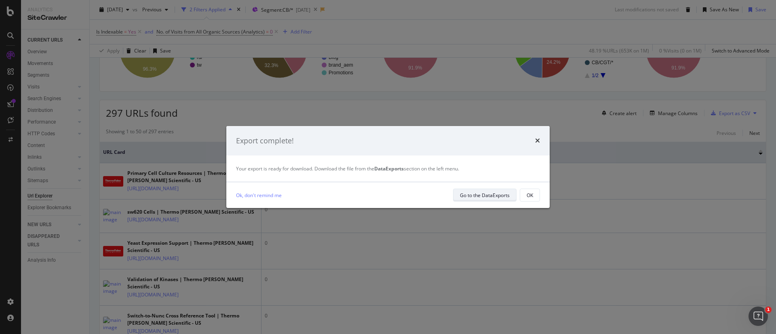
click at [492, 197] on div "Go to the DataExports" at bounding box center [485, 195] width 50 height 7
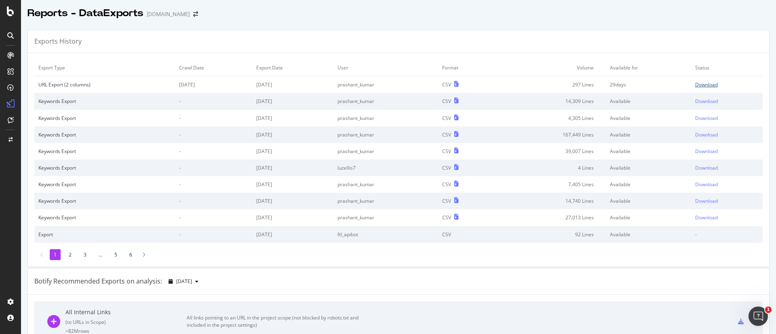
click at [695, 82] on div "Download" at bounding box center [706, 84] width 23 height 7
